Goal: Task Accomplishment & Management: Complete application form

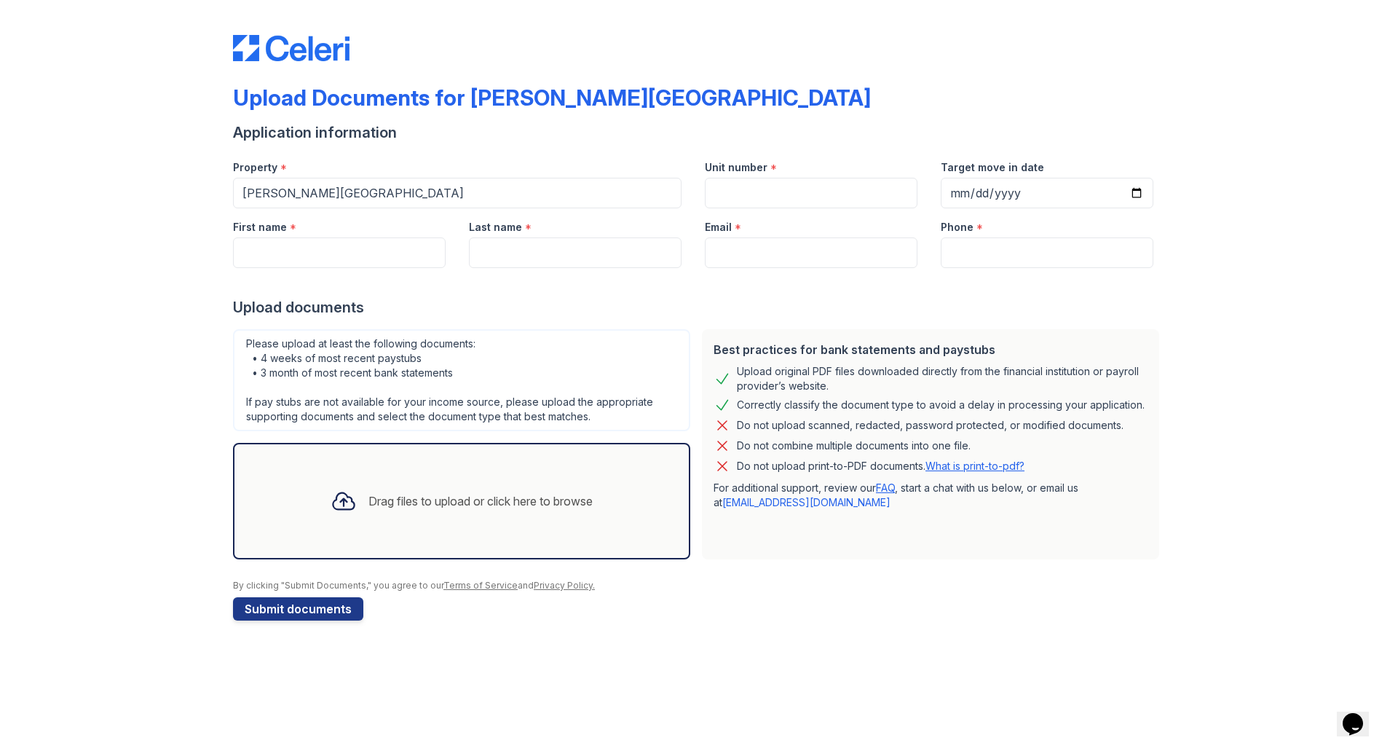
click at [388, 494] on div "Drag files to upload or click here to browse" at bounding box center [480, 500] width 224 height 17
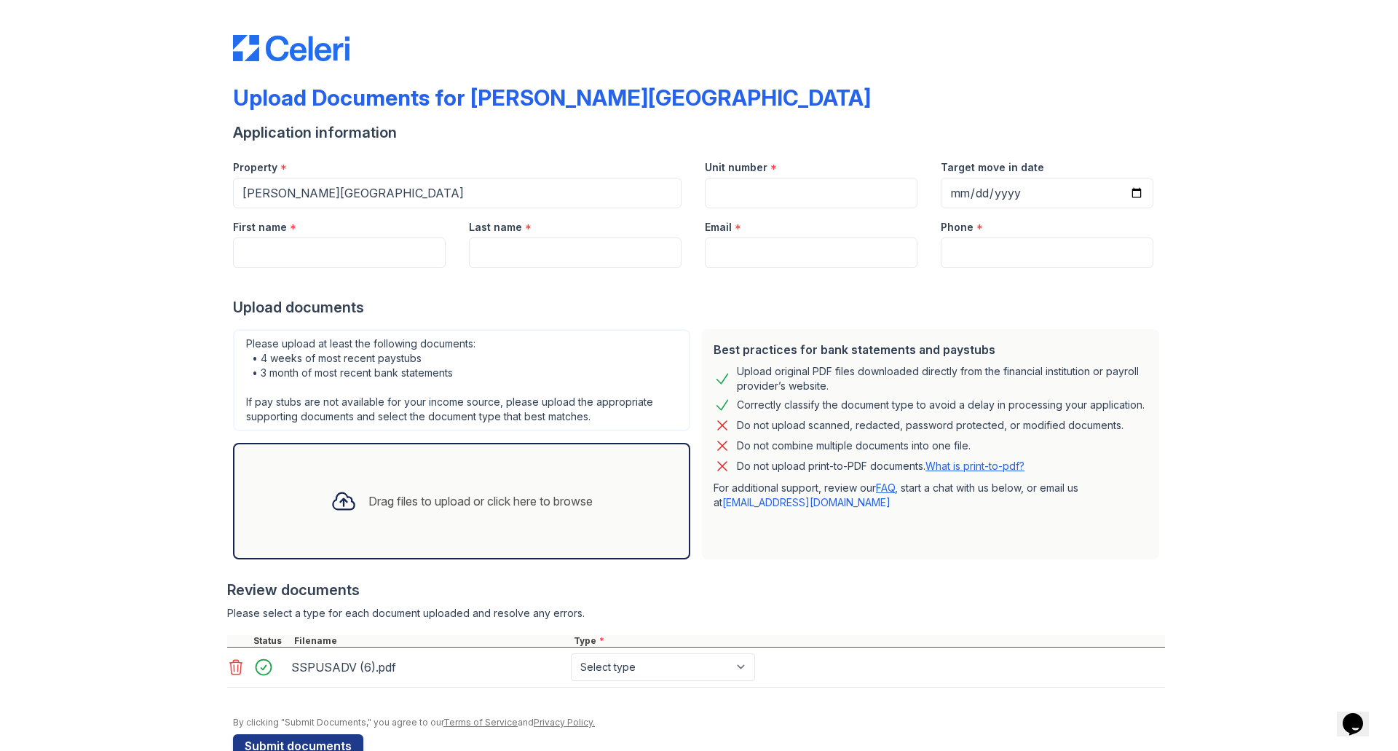
click at [371, 496] on div "Drag files to upload or click here to browse" at bounding box center [480, 500] width 224 height 17
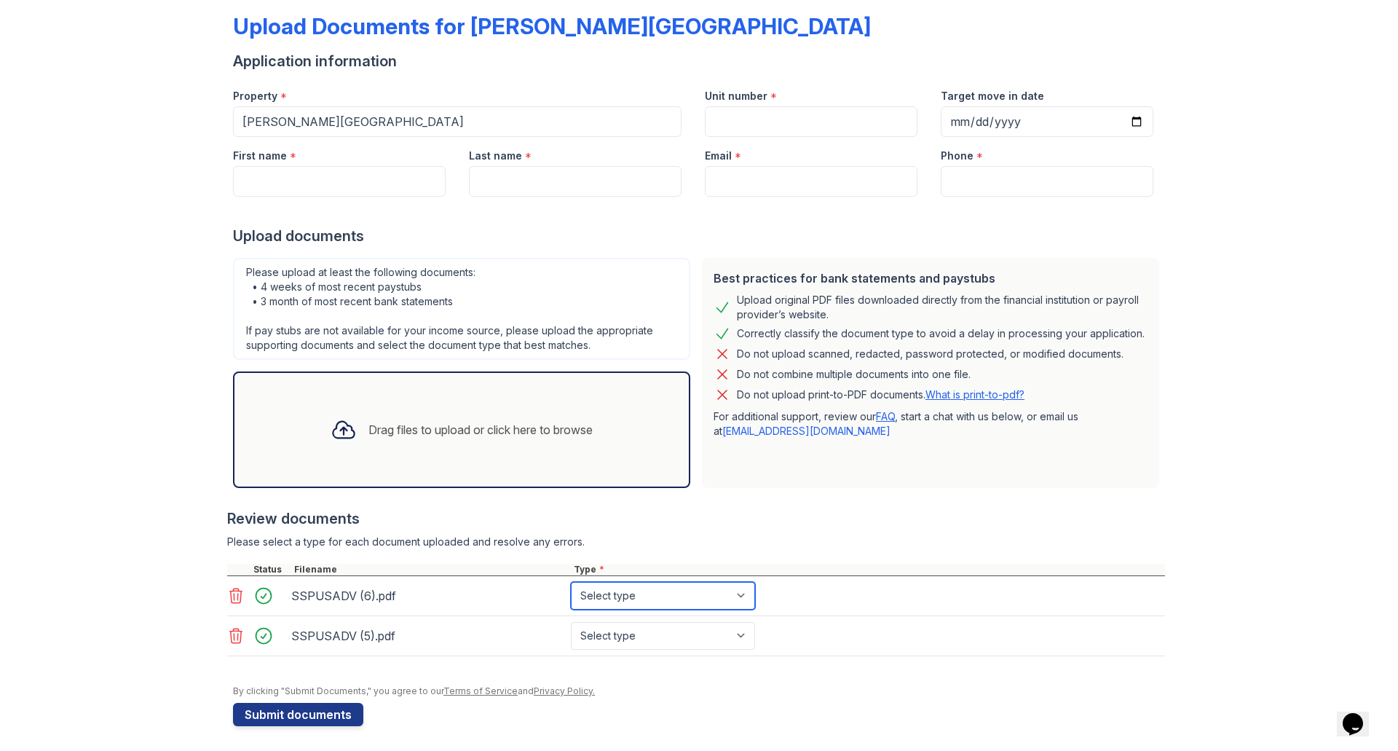
click at [702, 599] on select "Select type Paystub Bank Statement Offer Letter Tax Documents Benefit Award Let…" at bounding box center [663, 596] width 184 height 28
select select "paystub"
click at [571, 582] on select "Select type Paystub Bank Statement Offer Letter Tax Documents Benefit Award Let…" at bounding box center [663, 596] width 184 height 28
click at [634, 625] on select "Select type Paystub Bank Statement Offer Letter Tax Documents Benefit Award Let…" at bounding box center [663, 636] width 184 height 28
select select "paystub"
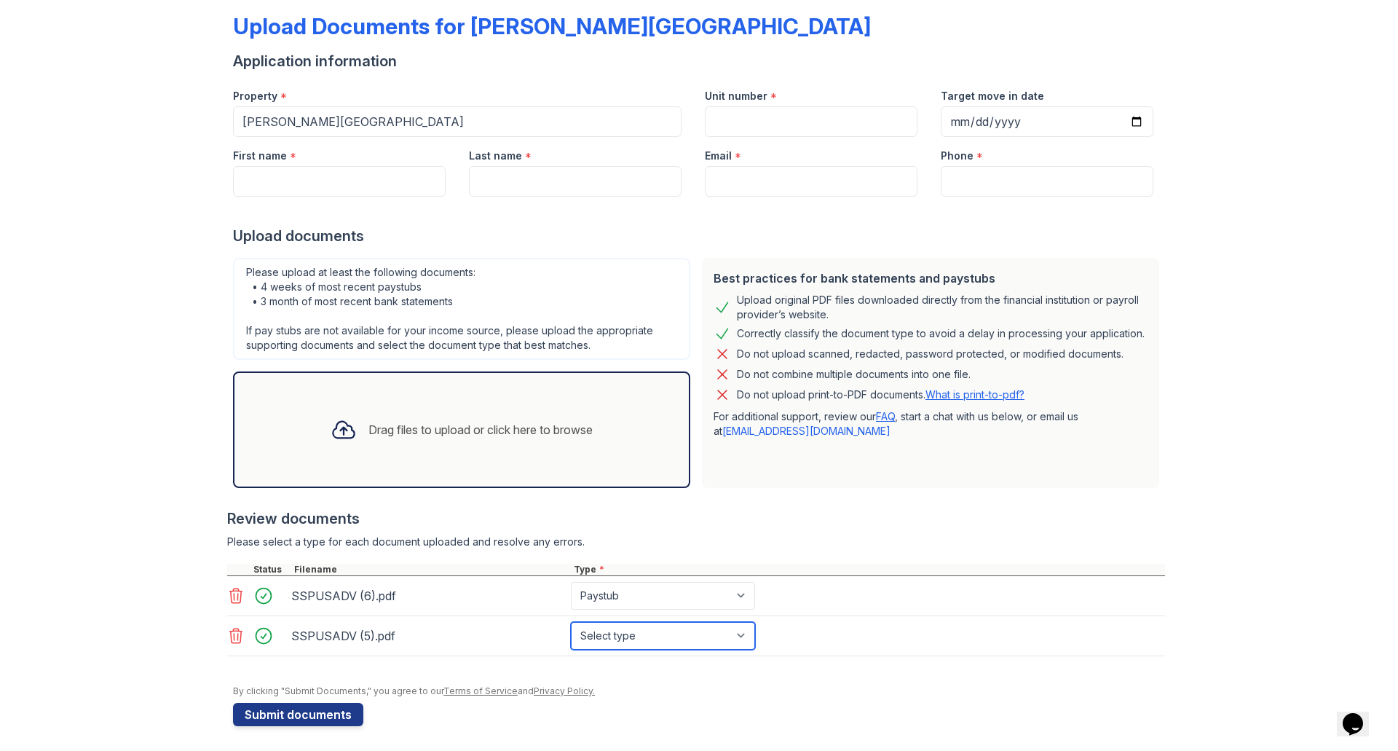
click at [571, 622] on select "Select type Paystub Bank Statement Offer Letter Tax Documents Benefit Award Let…" at bounding box center [663, 636] width 184 height 28
click at [290, 175] on input "First name" at bounding box center [339, 181] width 213 height 31
type input "Miracle"
type input "[PERSON_NAME]"
type input "[EMAIL_ADDRESS][DOMAIN_NAME]"
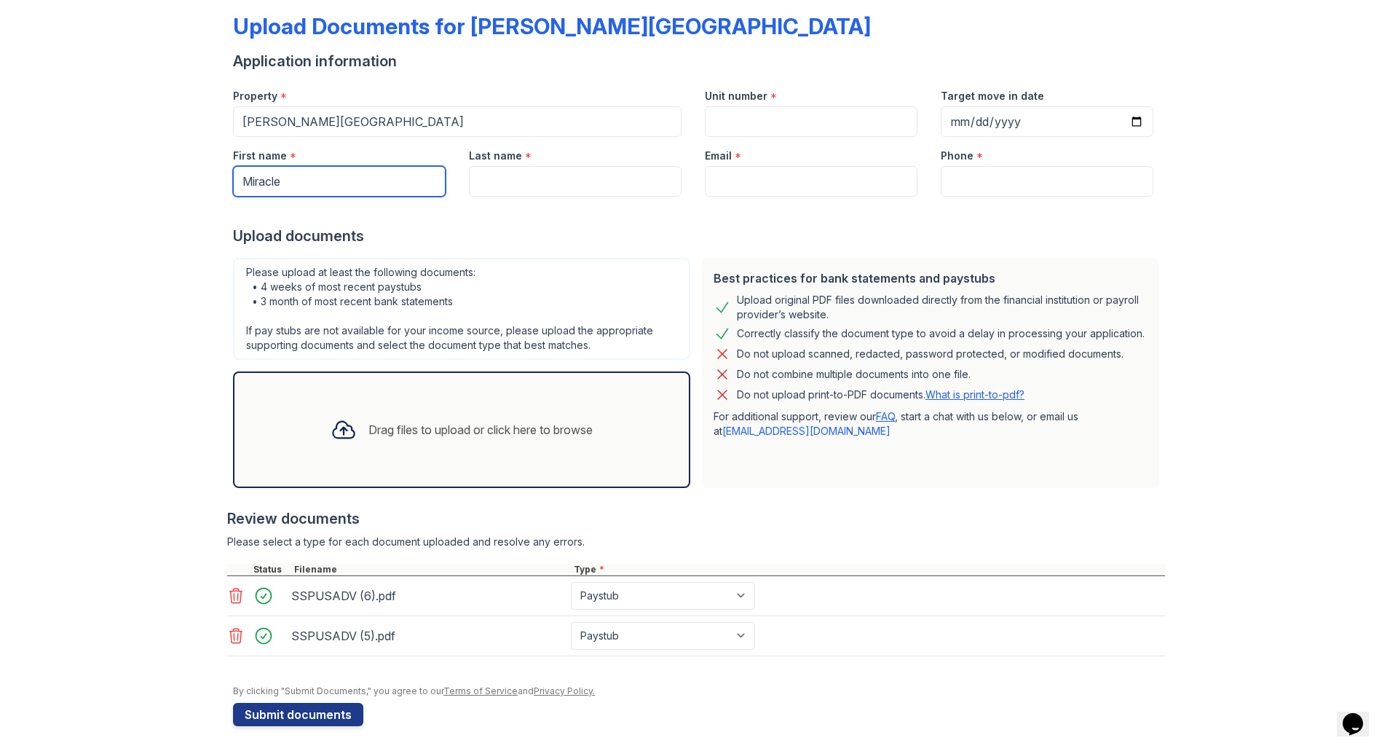
type input "2024929497"
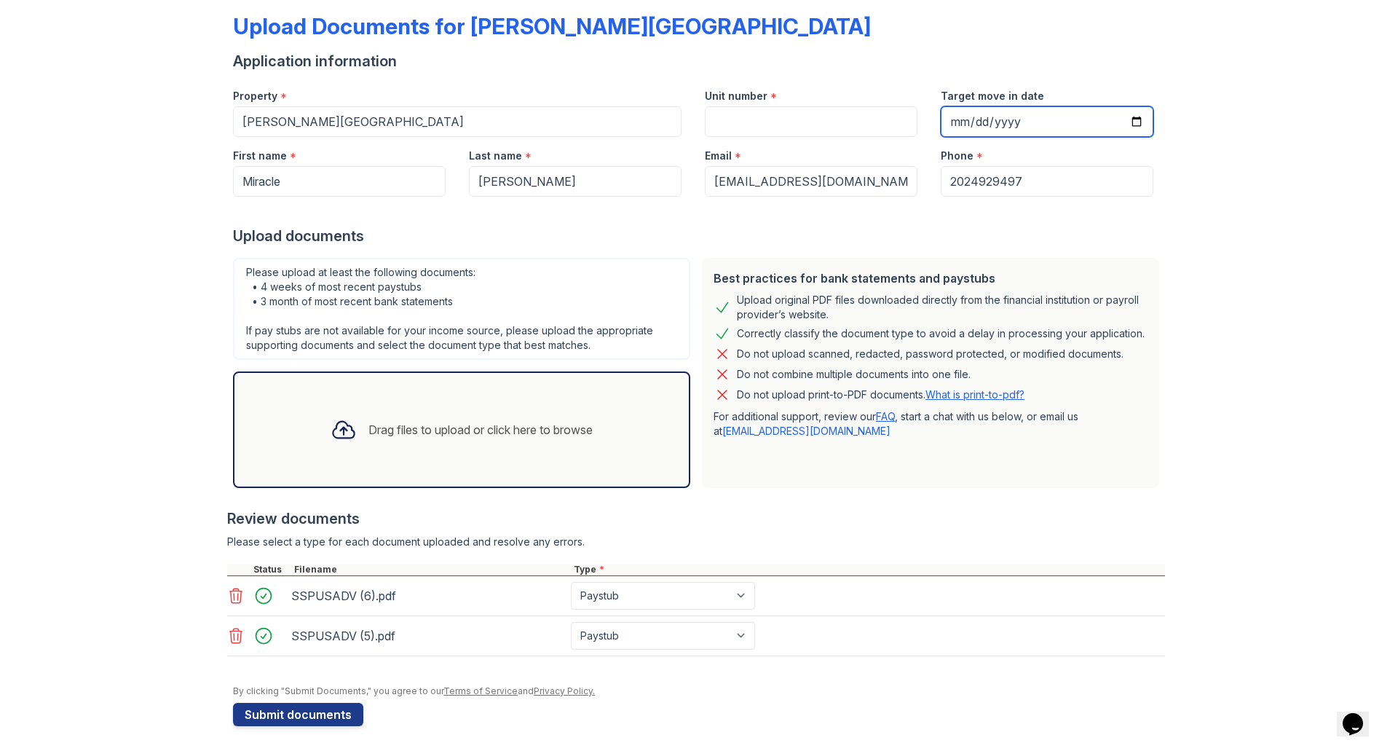
click at [1009, 124] on input "Target move in date" at bounding box center [1047, 121] width 213 height 31
click at [950, 120] on input "Target move in date" at bounding box center [1047, 121] width 213 height 31
type input "[DATE]"
click at [733, 120] on input "Unit number" at bounding box center [811, 121] width 213 height 31
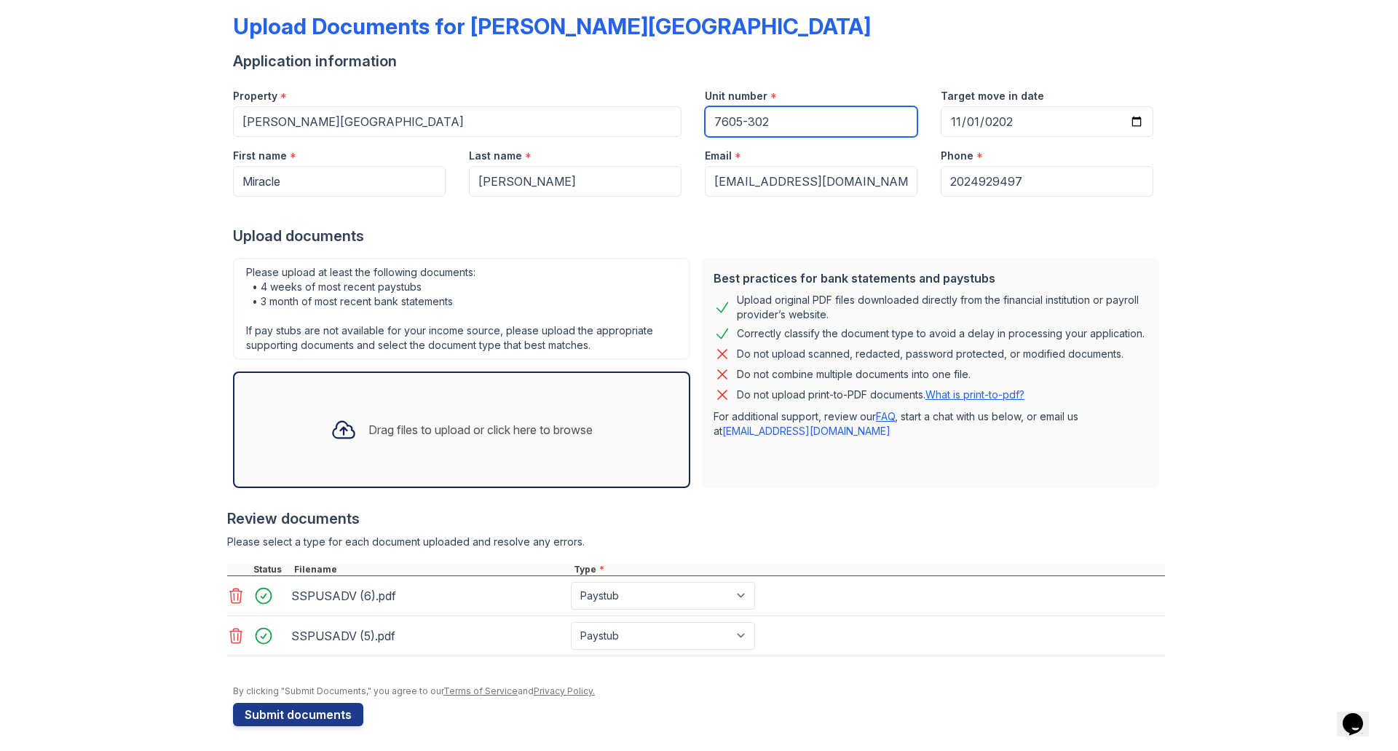
type input "7605-302"
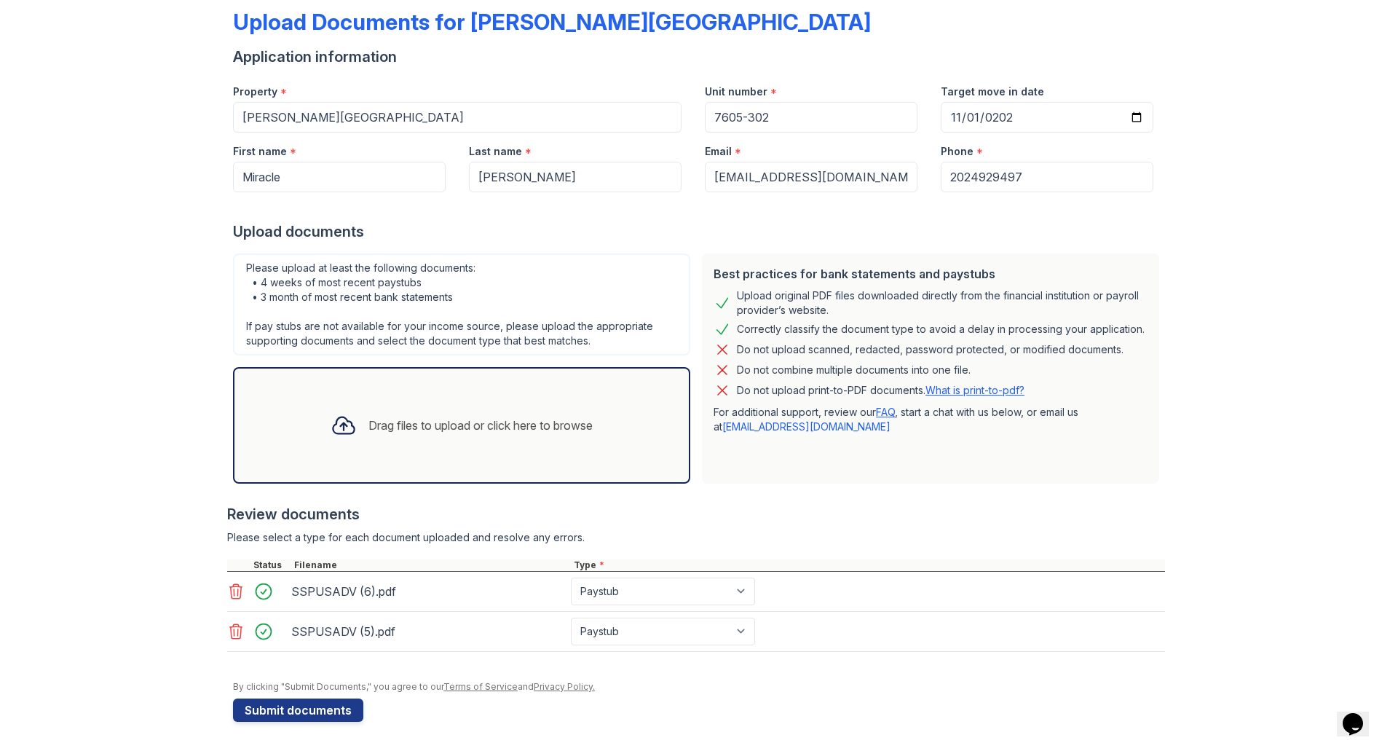
click at [338, 421] on icon at bounding box center [343, 425] width 21 height 17
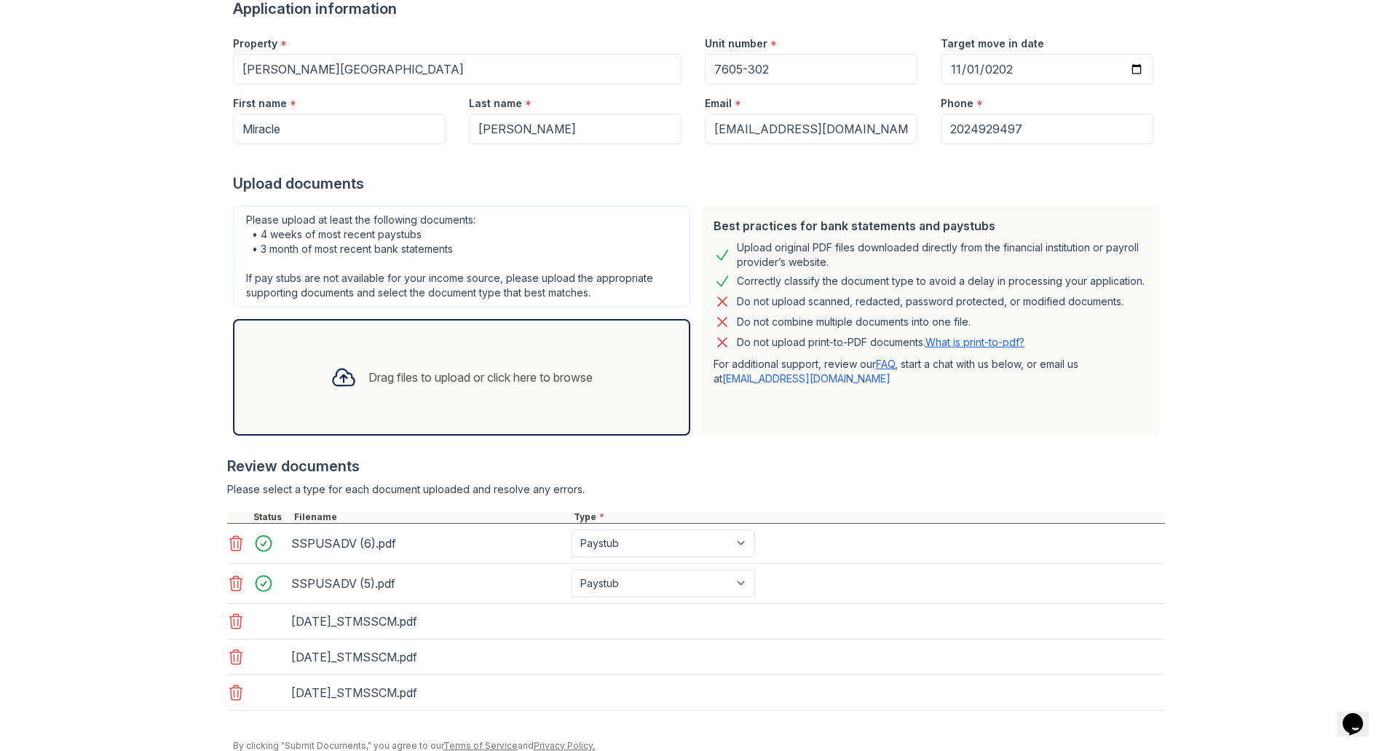
scroll to position [183, 0]
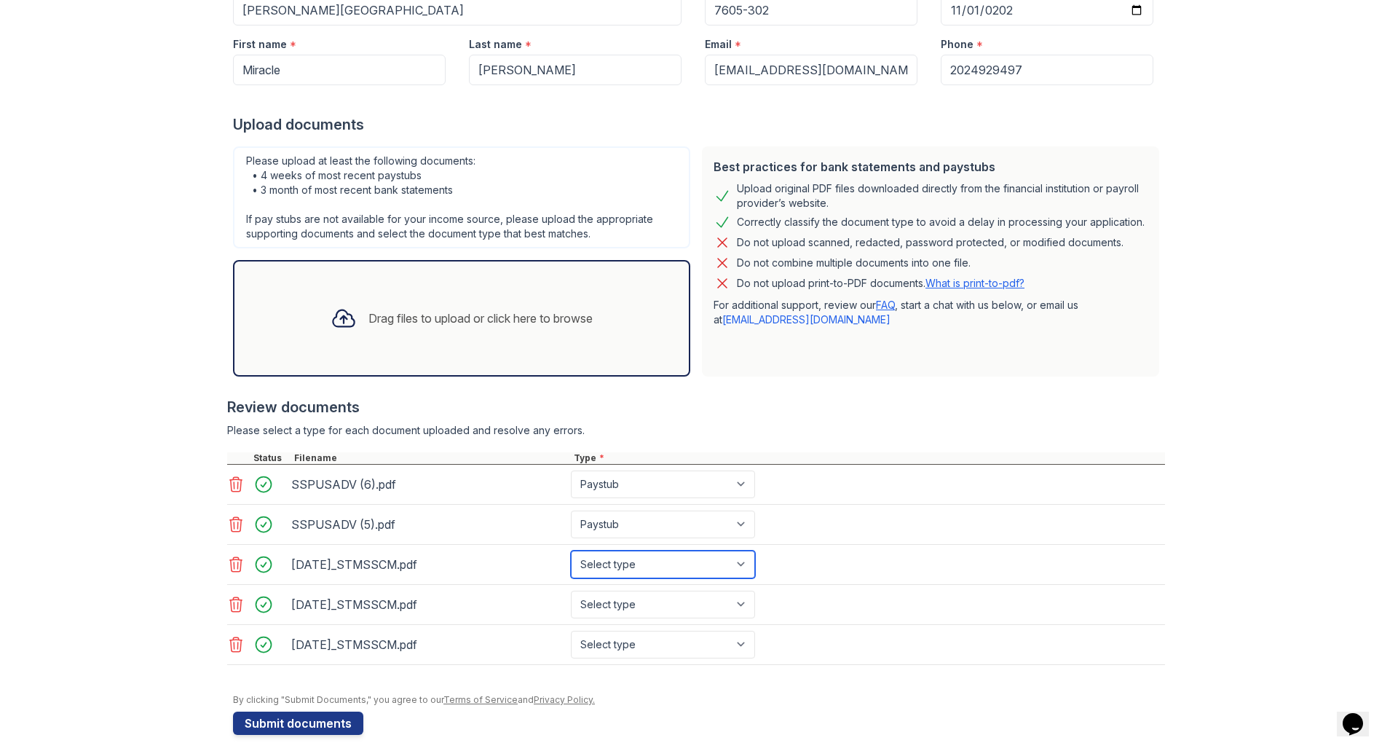
click at [740, 563] on select "Select type Paystub Bank Statement Offer Letter Tax Documents Benefit Award Let…" at bounding box center [663, 564] width 184 height 28
select select "bank_statement"
click at [571, 550] on select "Select type Paystub Bank Statement Offer Letter Tax Documents Benefit Award Let…" at bounding box center [663, 564] width 184 height 28
click at [724, 604] on select "Select type Paystub Bank Statement Offer Letter Tax Documents Benefit Award Let…" at bounding box center [663, 604] width 184 height 28
select select "bank_statement"
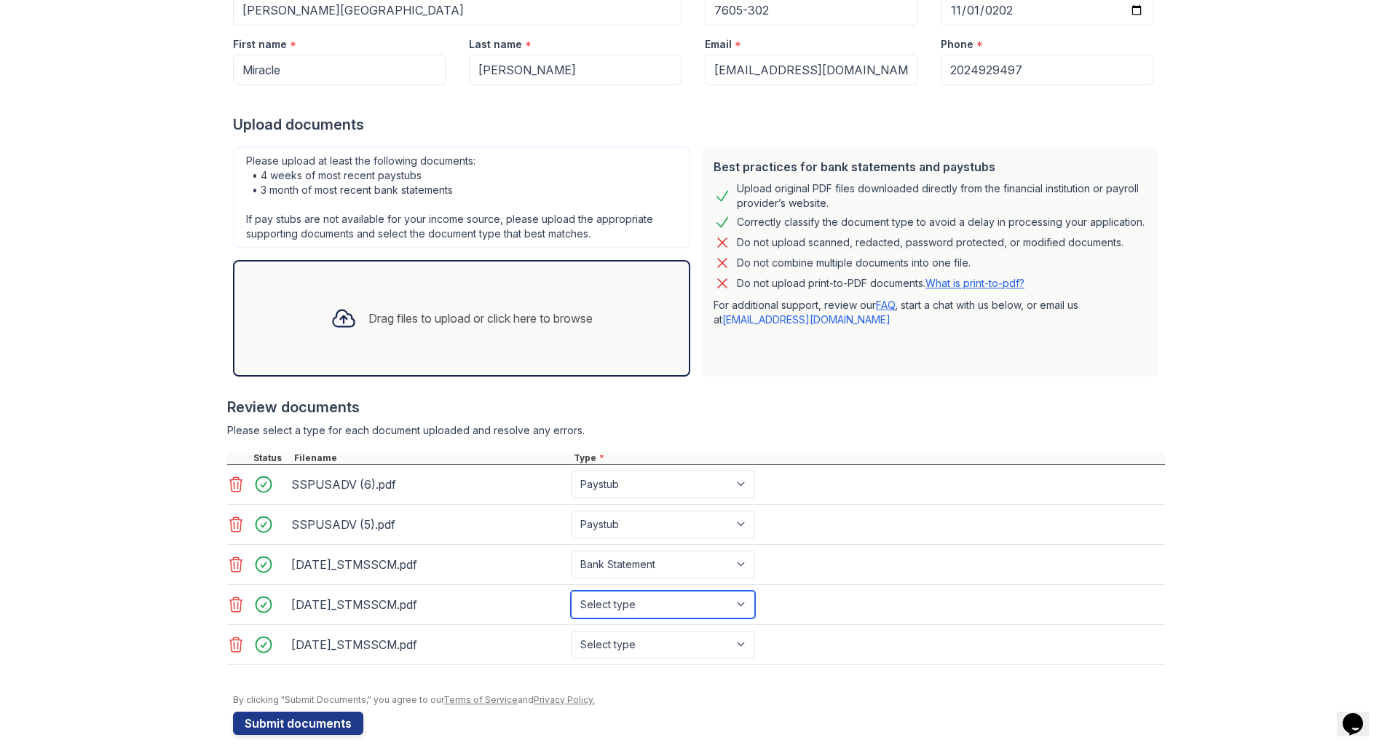
click at [571, 590] on select "Select type Paystub Bank Statement Offer Letter Tax Documents Benefit Award Let…" at bounding box center [663, 604] width 184 height 28
click at [665, 651] on select "Select type Paystub Bank Statement Offer Letter Tax Documents Benefit Award Let…" at bounding box center [663, 644] width 184 height 28
select select "bank_statement"
click at [571, 630] on select "Select type Paystub Bank Statement Offer Letter Tax Documents Benefit Award Let…" at bounding box center [663, 644] width 184 height 28
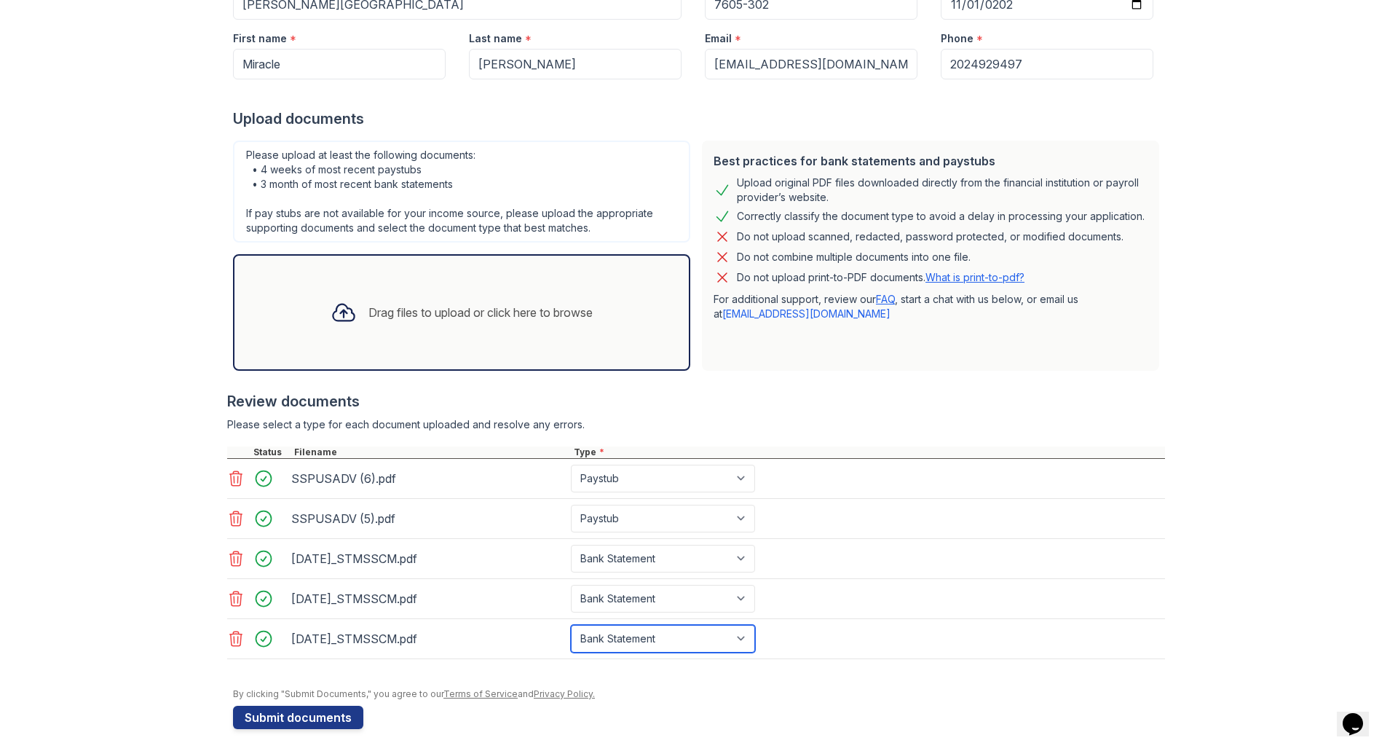
scroll to position [196, 0]
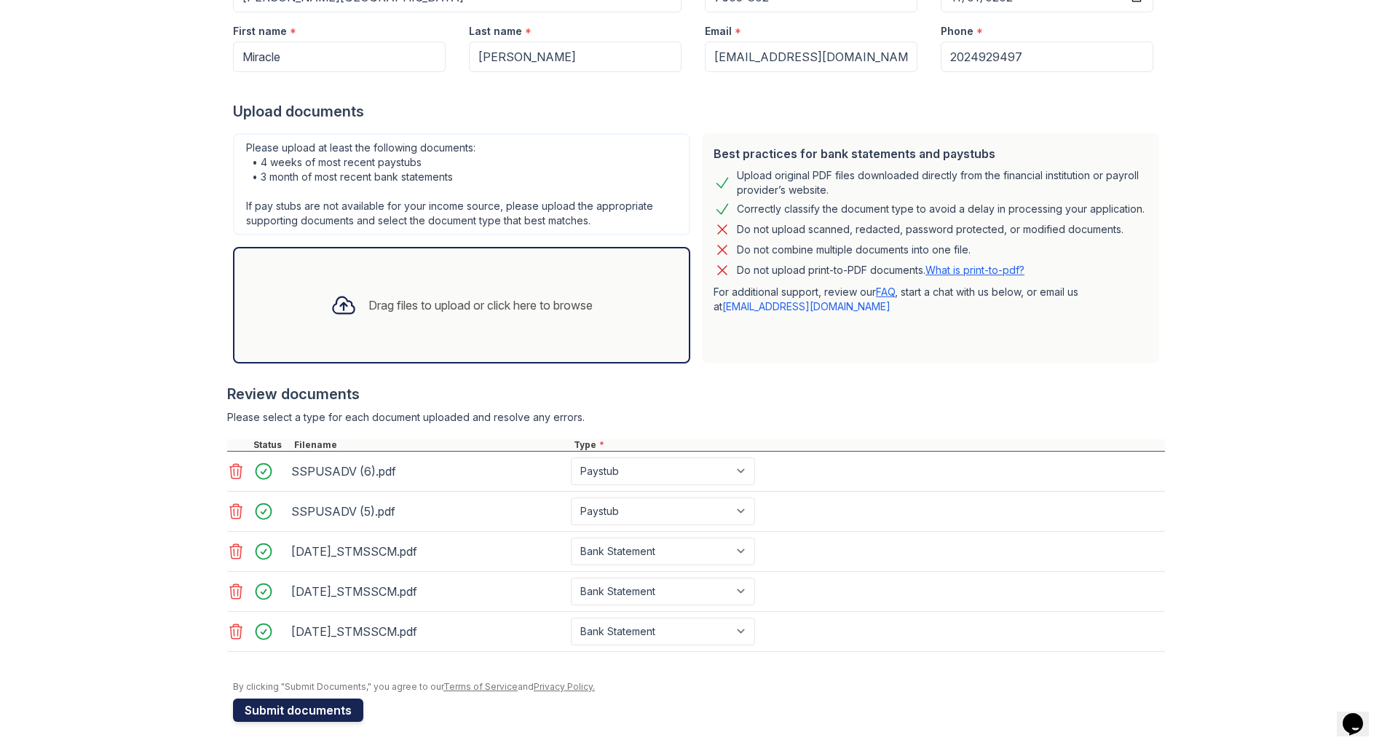
click at [290, 713] on button "Submit documents" at bounding box center [298, 709] width 130 height 23
